Goal: Task Accomplishment & Management: Use online tool/utility

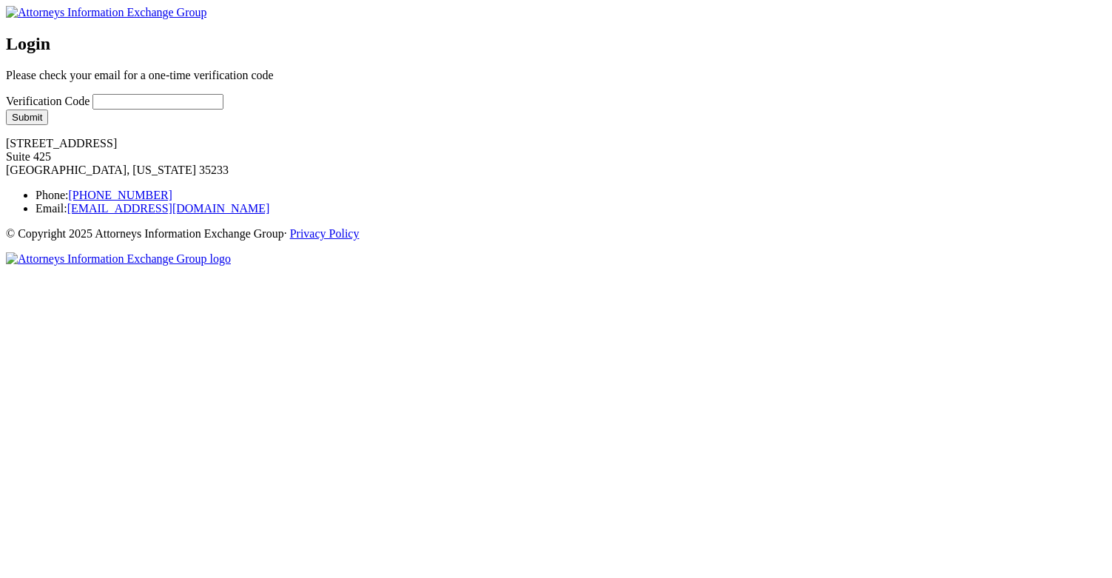
click at [223, 109] on input "Verification Code" at bounding box center [157, 102] width 131 height 16
type input "014324"
click at [108, 125] on div "Login Please check your email for a one-time verification code Verification Cod…" at bounding box center [556, 79] width 1100 height 91
click at [48, 125] on button "Submit" at bounding box center [27, 117] width 42 height 16
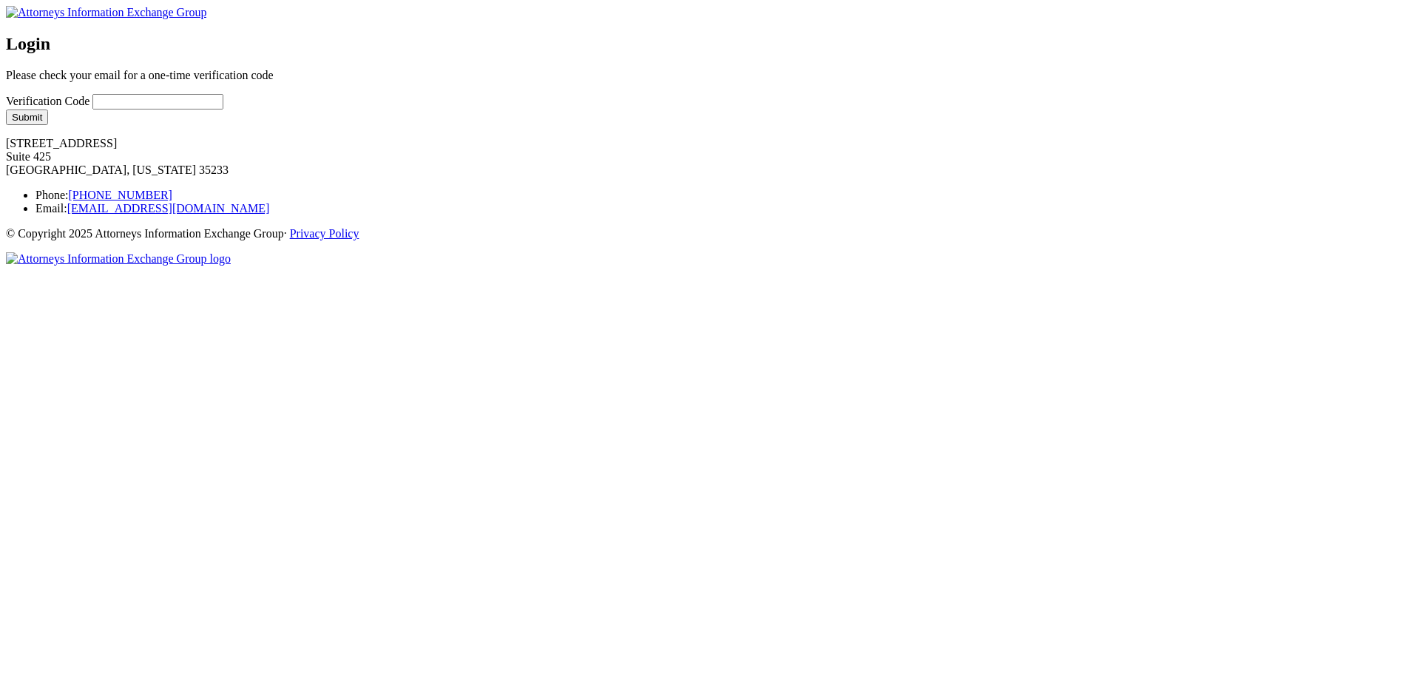
click at [223, 109] on input "Verification Code" at bounding box center [157, 102] width 131 height 16
type input "619098"
click at [48, 125] on button "Submit" at bounding box center [27, 117] width 42 height 16
